Goal: Obtain resource: Download file/media

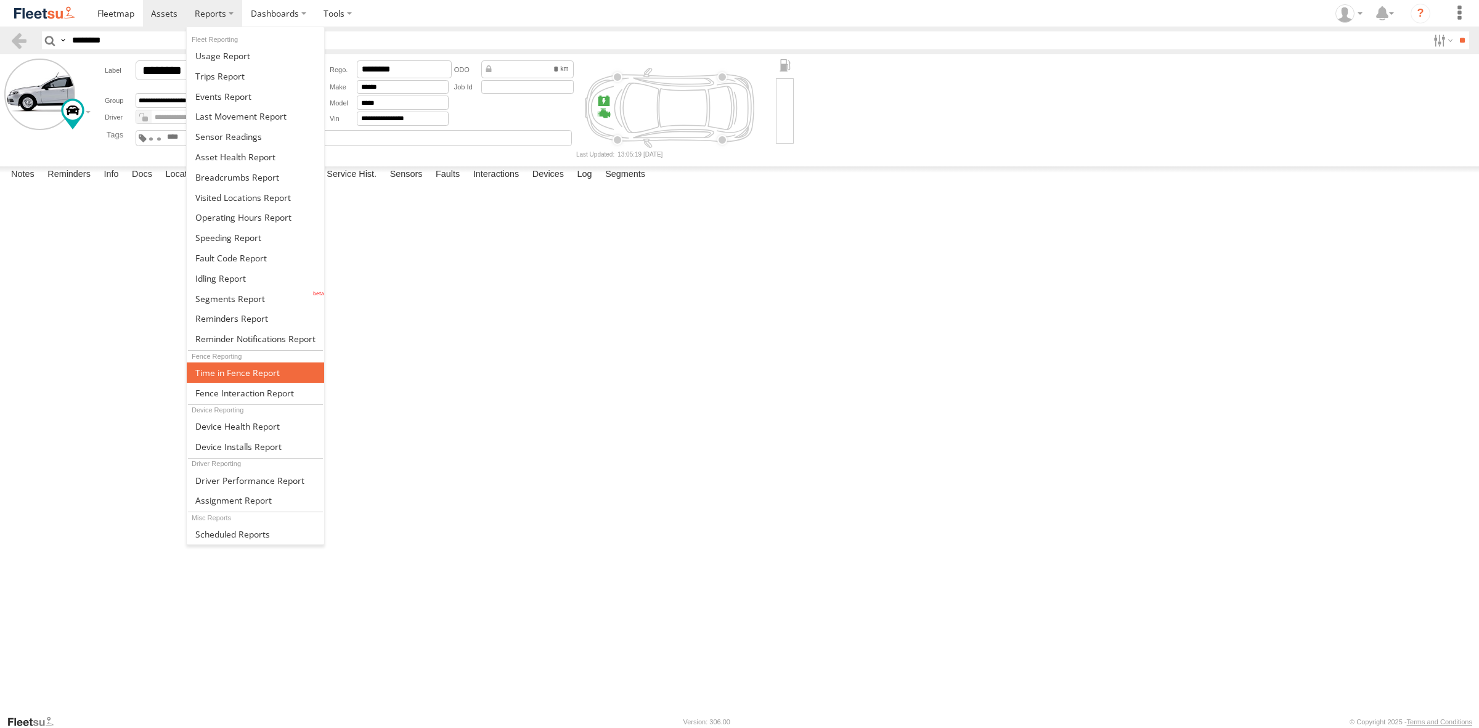
click at [240, 375] on span at bounding box center [237, 373] width 84 height 12
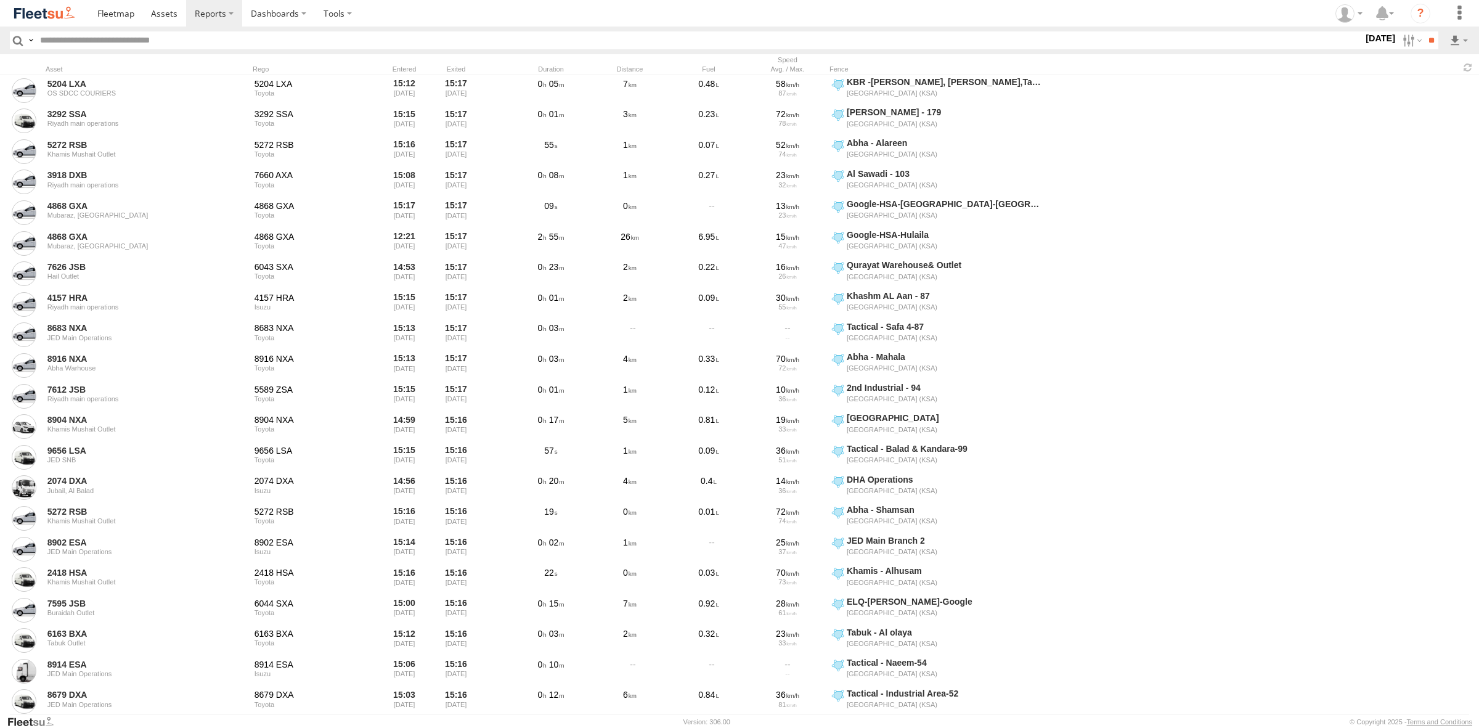
scroll to position [2542, 0]
click at [0, 0] on span "DHA Operations" at bounding box center [0, 0] width 0 height 0
click at [1424, 44] on input "**" at bounding box center [1431, 40] width 14 height 18
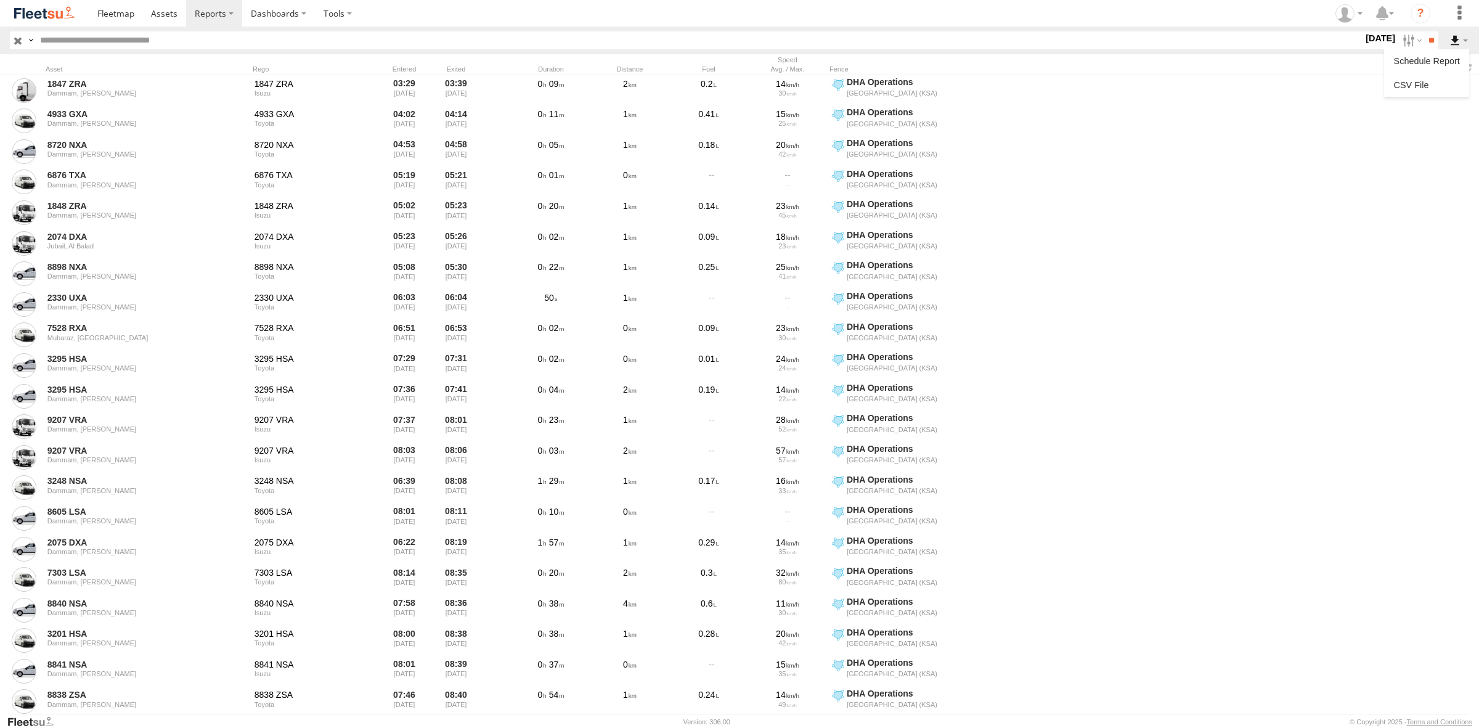
click at [1456, 41] on label at bounding box center [1458, 40] width 21 height 18
click at [1395, 77] on link at bounding box center [1426, 85] width 75 height 18
